Goal: Task Accomplishment & Management: Manage account settings

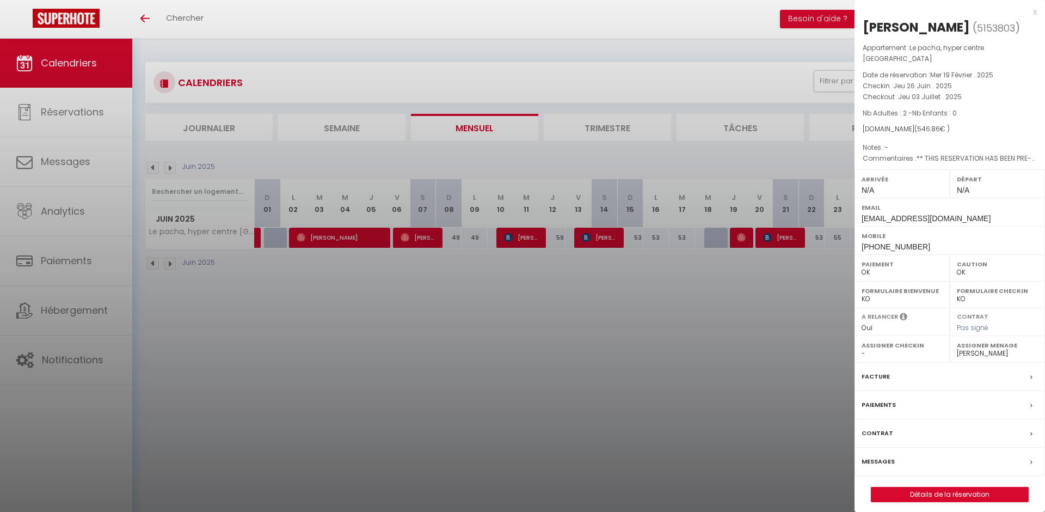
select select "0"
select select "31284"
click at [1034, 11] on div "x" at bounding box center [945, 11] width 182 height 13
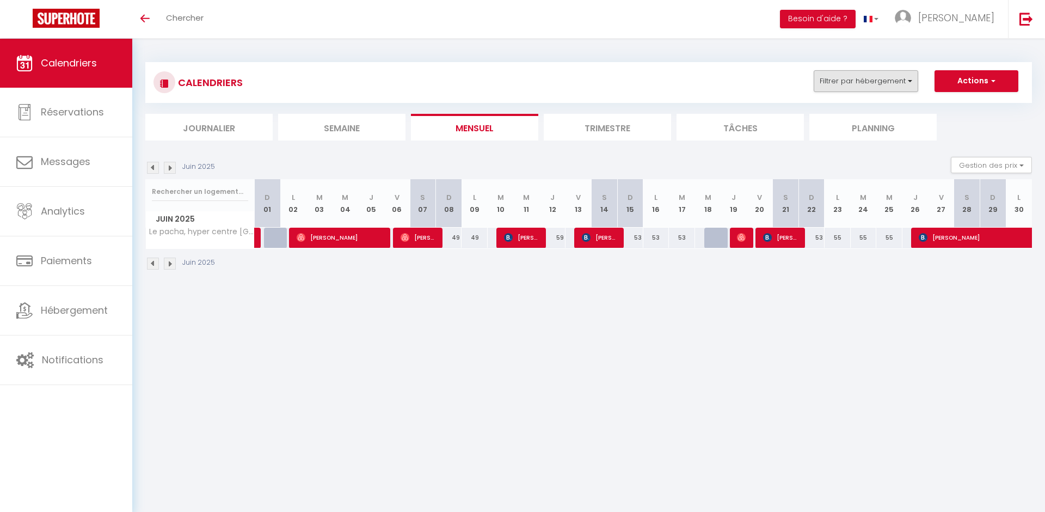
click at [873, 77] on button "Filtrer par hébergement" at bounding box center [866, 81] width 104 height 22
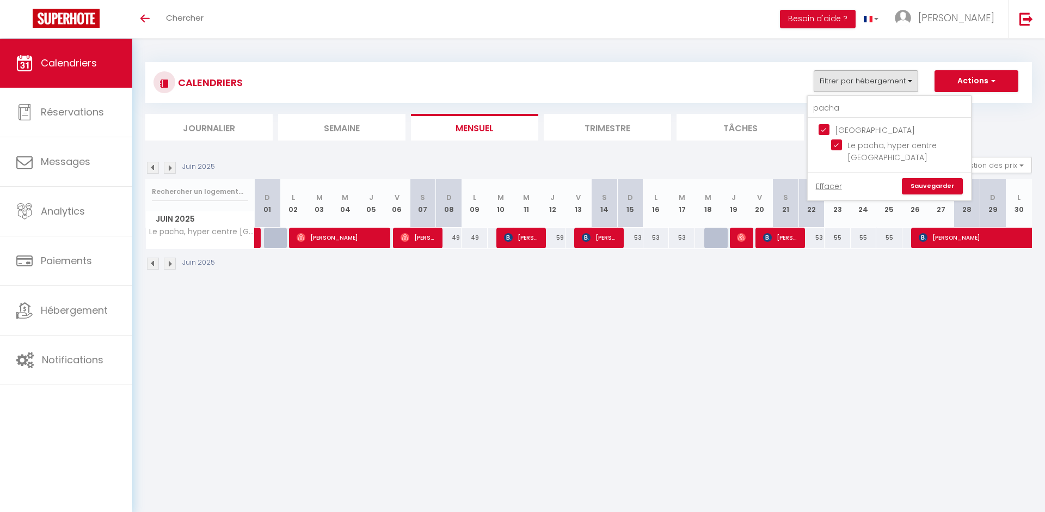
click at [824, 129] on input "[GEOGRAPHIC_DATA]" at bounding box center [899, 129] width 163 height 11
checkbox input "false"
click at [943, 178] on link "Sauvegarder" at bounding box center [932, 186] width 61 height 16
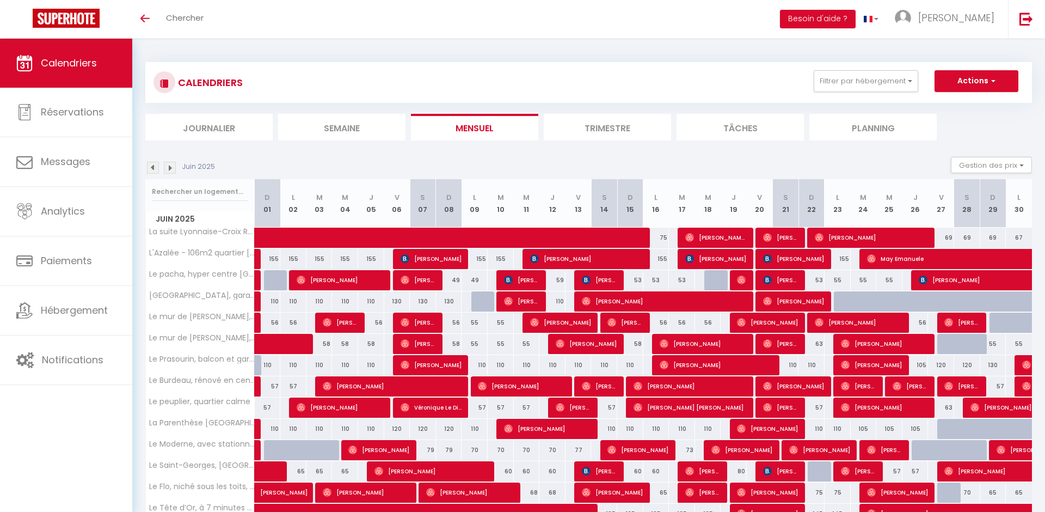
click at [164, 164] on img at bounding box center [170, 168] width 12 height 12
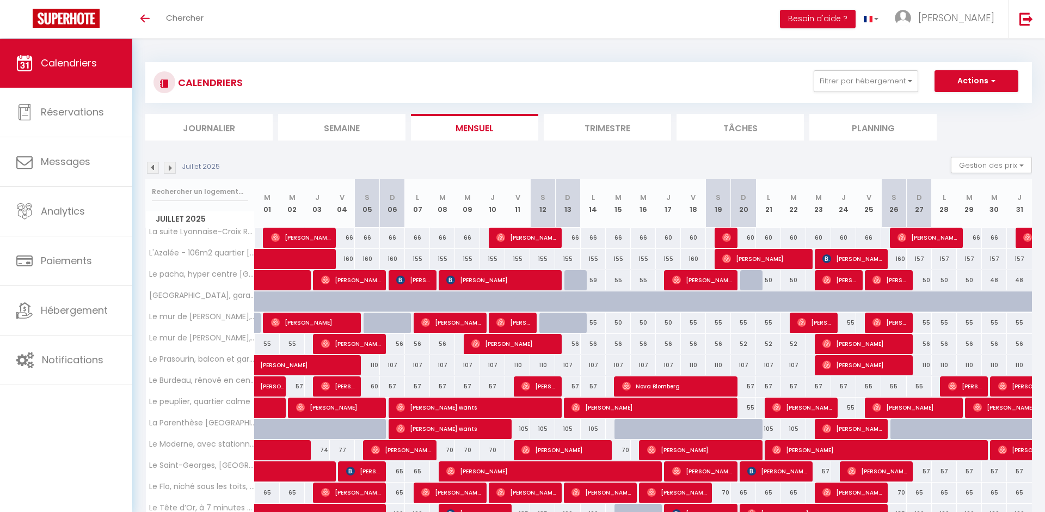
click at [164, 164] on img at bounding box center [170, 168] width 12 height 12
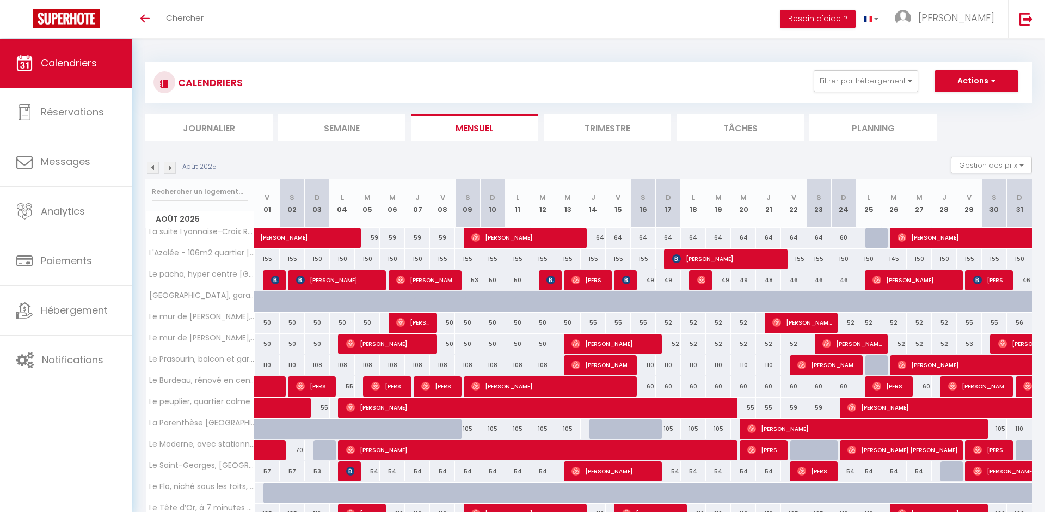
click at [164, 164] on img at bounding box center [170, 168] width 12 height 12
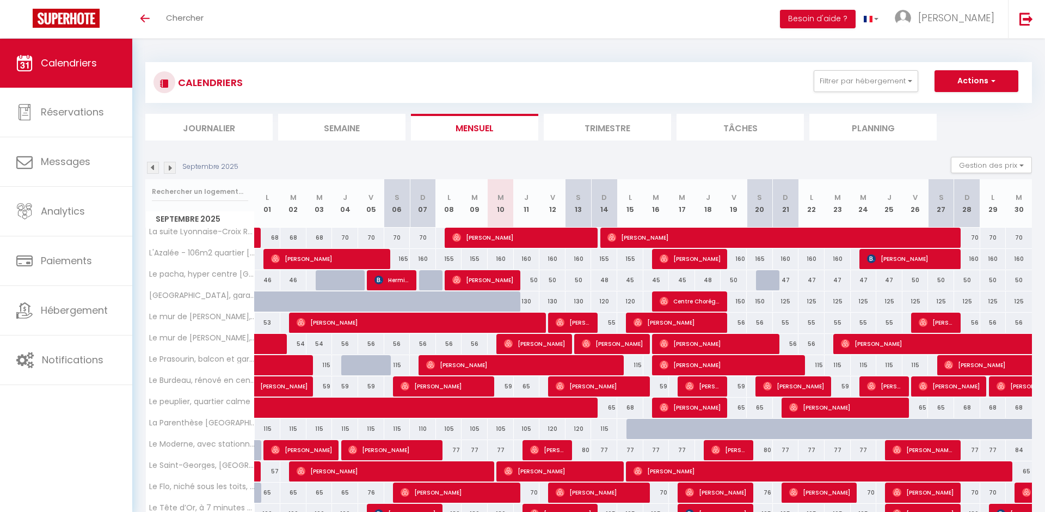
click at [164, 164] on img at bounding box center [170, 168] width 12 height 12
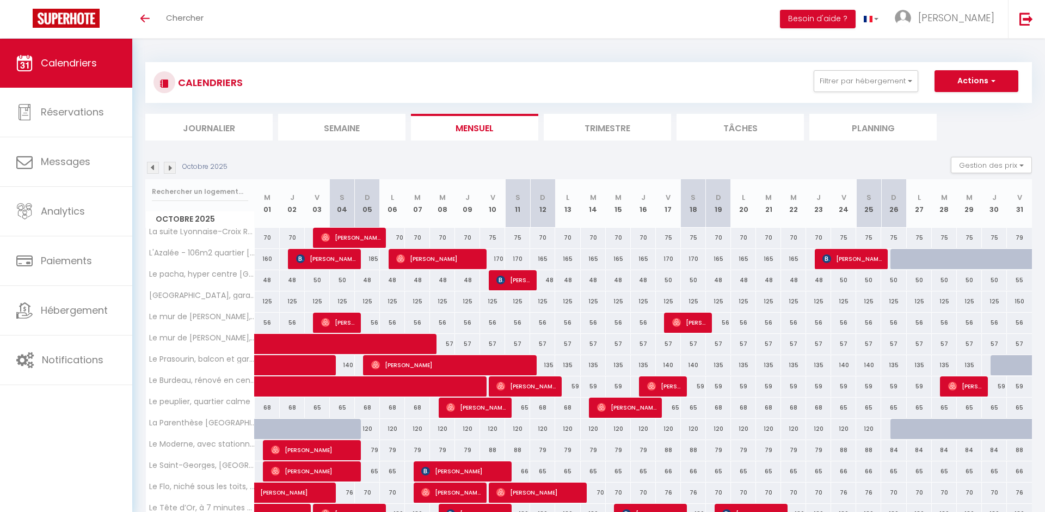
click at [151, 165] on img at bounding box center [153, 168] width 12 height 12
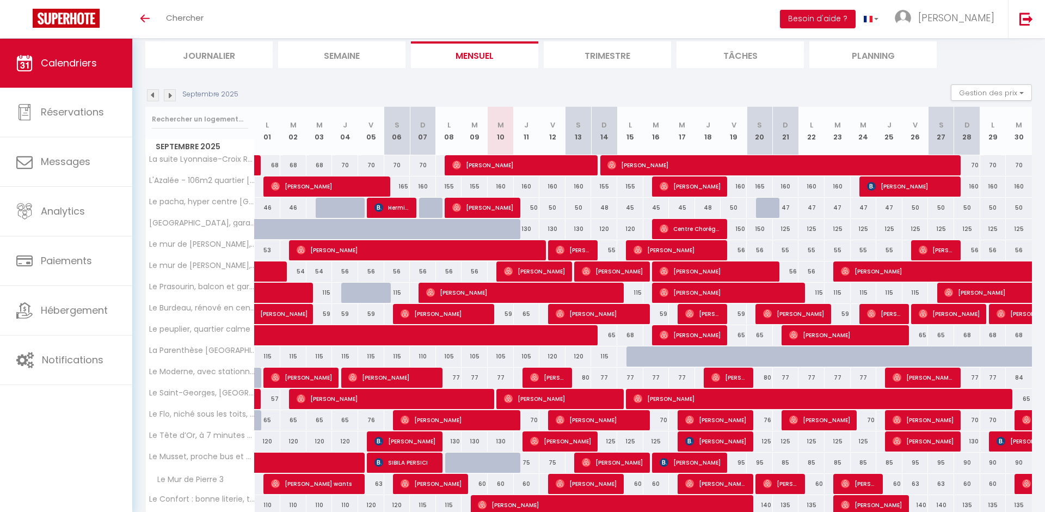
scroll to position [116, 0]
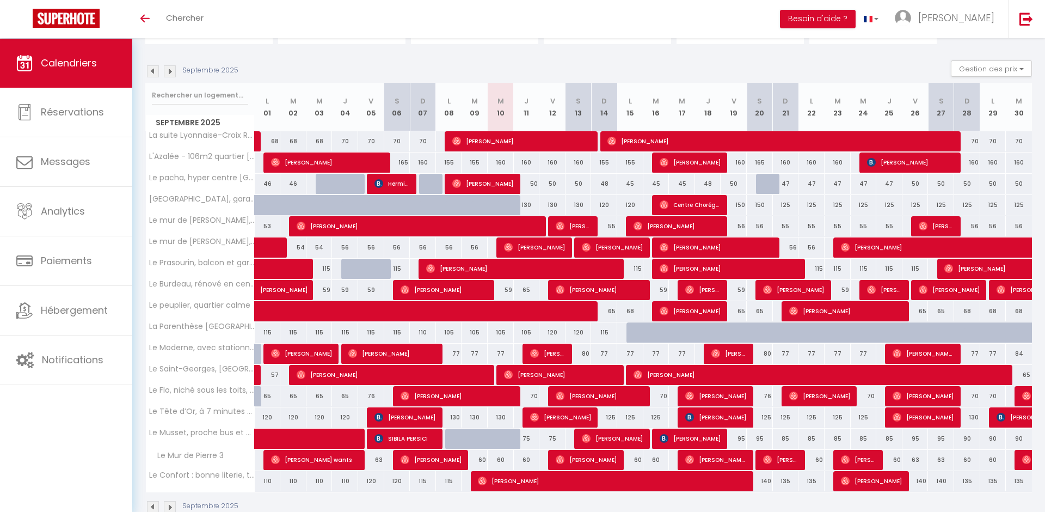
scroll to position [98, 0]
